Goal: Use online tool/utility: Use online tool/utility

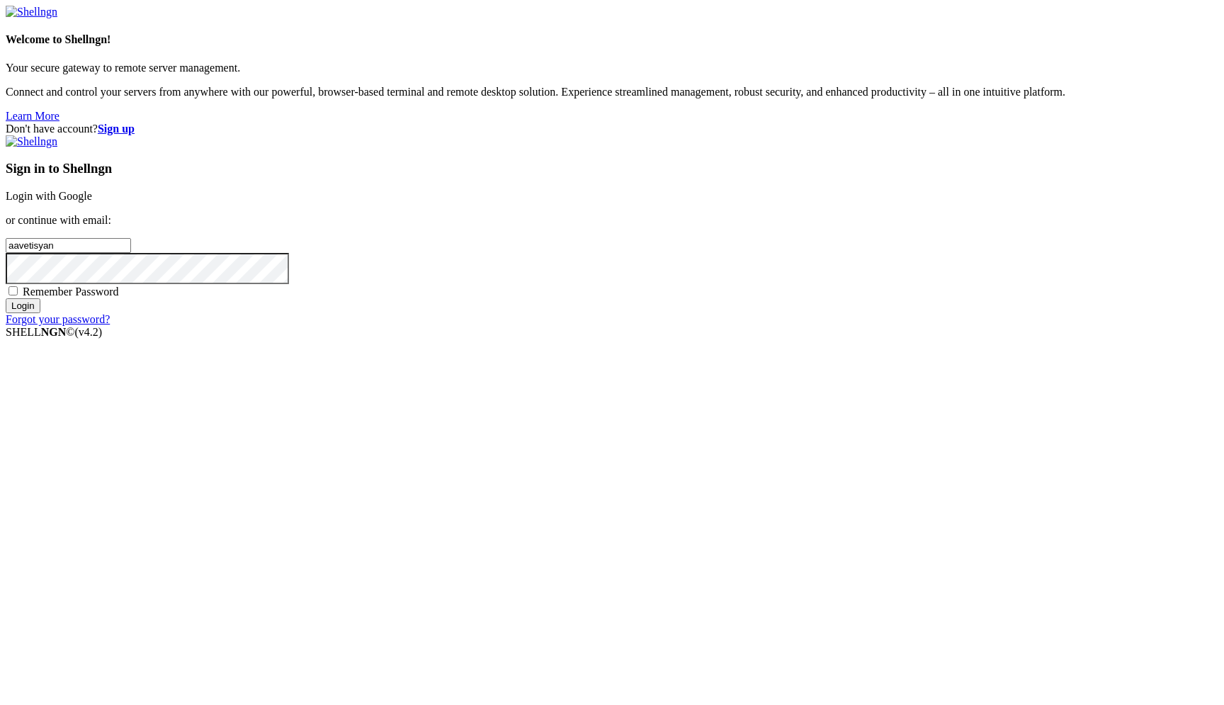
click at [92, 202] on link "Login with Google" at bounding box center [49, 196] width 86 height 12
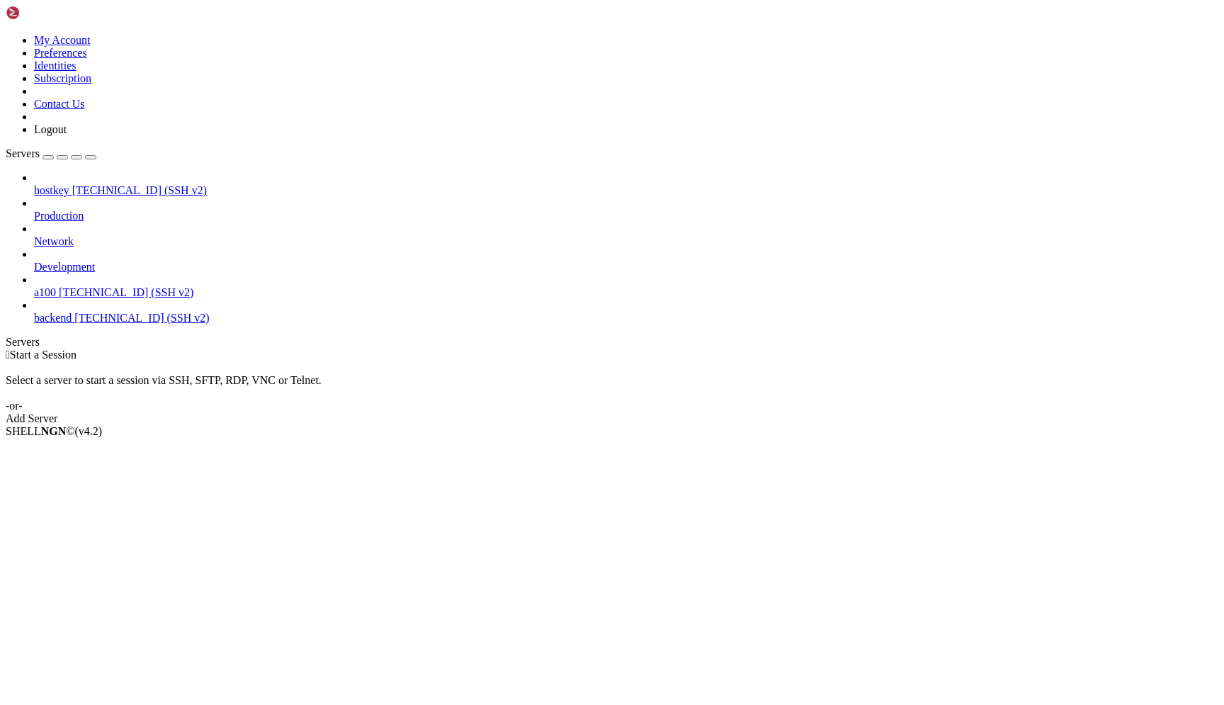
click at [45, 286] on span "a100" at bounding box center [45, 292] width 22 height 12
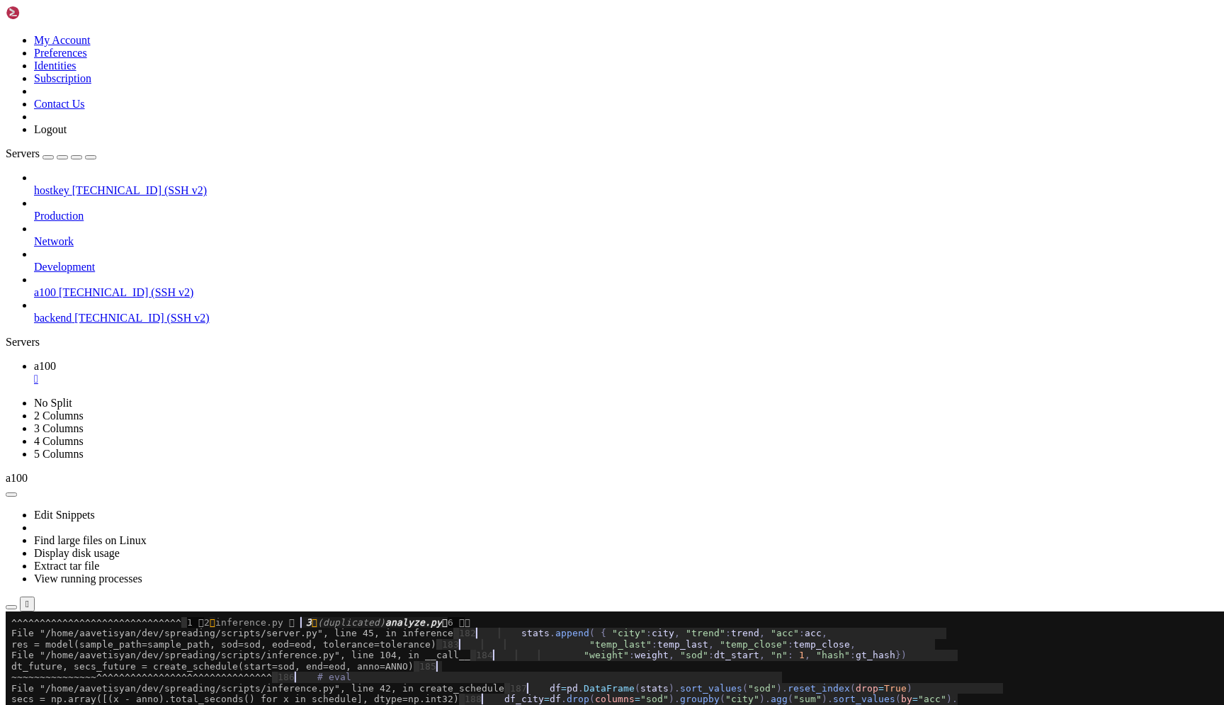
drag, startPoint x: 385, startPoint y: 992, endPoint x: 390, endPoint y: 1046, distance: 54.2
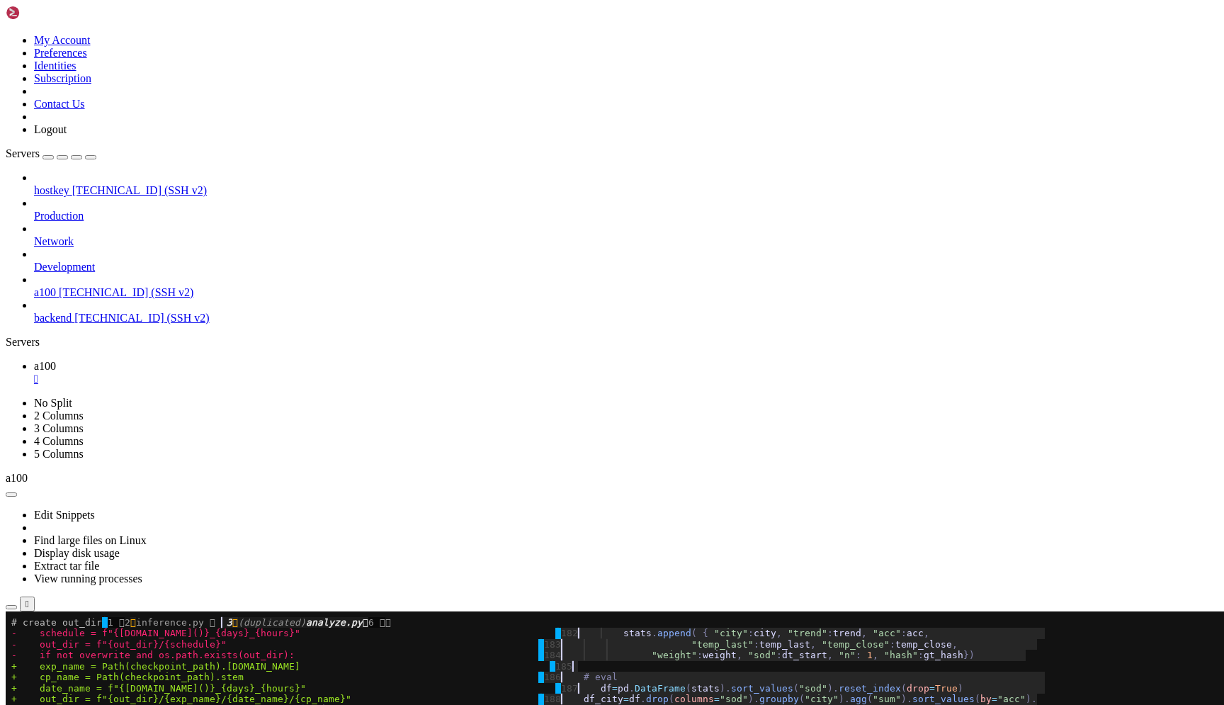
click at [720, 704] on span "=" at bounding box center [717, 699] width 6 height 11
